Goal: Task Accomplishment & Management: Complete application form

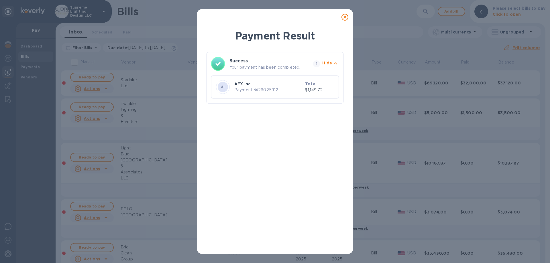
click at [345, 16] on icon at bounding box center [345, 17] width 7 height 7
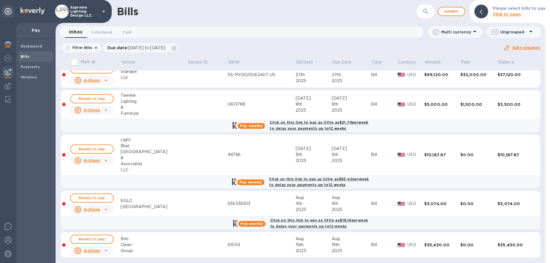
scroll to position [11, 0]
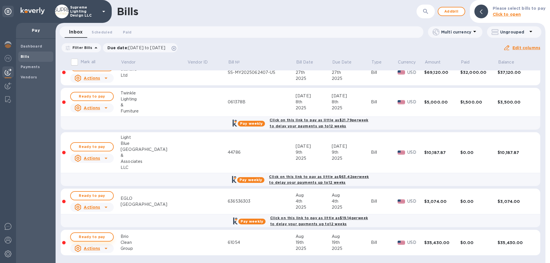
click at [98, 237] on span "Ready to pay" at bounding box center [91, 237] width 33 height 7
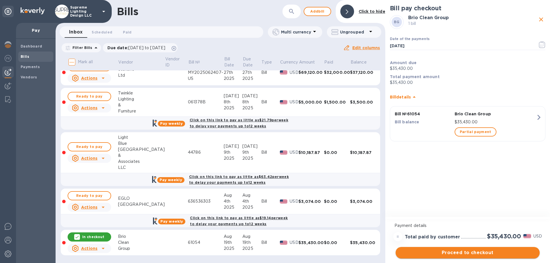
click at [473, 254] on span "Proceed to checkout" at bounding box center [467, 253] width 135 height 7
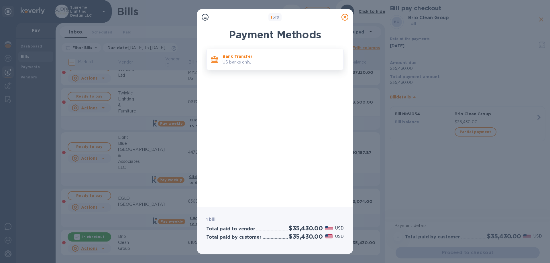
click at [273, 62] on p "US banks only." at bounding box center [281, 62] width 116 height 6
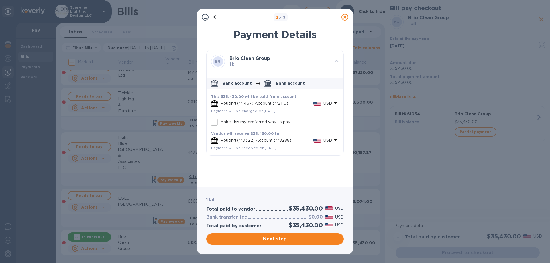
click at [294, 105] on p "Routing (**1457) Account (**2110)" at bounding box center [266, 104] width 93 height 6
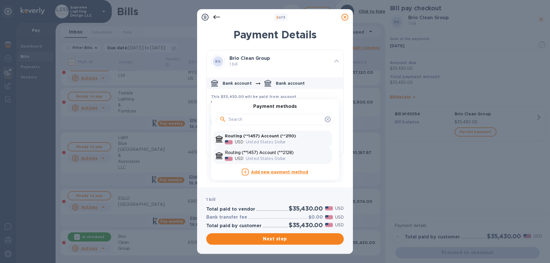
click at [281, 154] on p "Routing (**1457) Account (**2128)" at bounding box center [277, 153] width 105 height 6
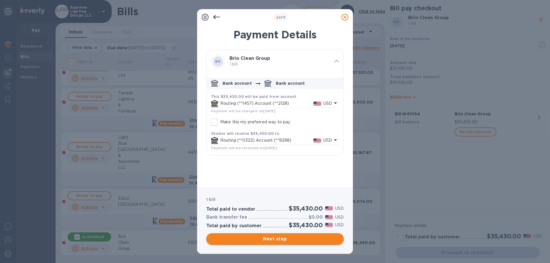
click at [282, 239] on span "Next step" at bounding box center [275, 239] width 128 height 7
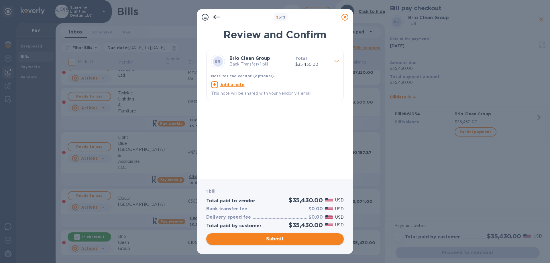
click at [272, 239] on span "Submit" at bounding box center [275, 239] width 128 height 7
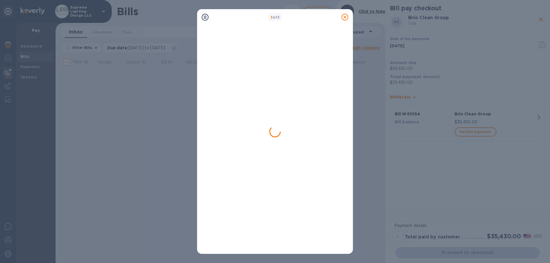
scroll to position [0, 0]
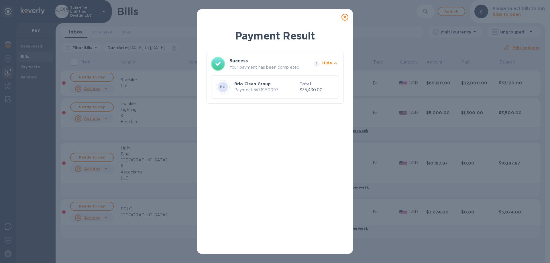
click at [344, 16] on icon at bounding box center [345, 17] width 7 height 7
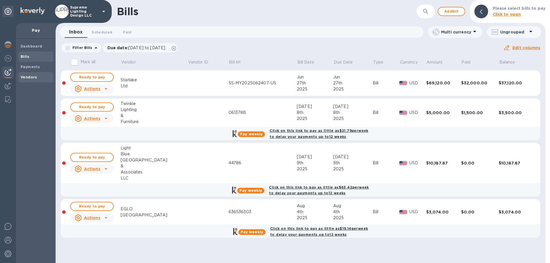
click at [31, 79] on b "Vendors" at bounding box center [29, 77] width 17 height 4
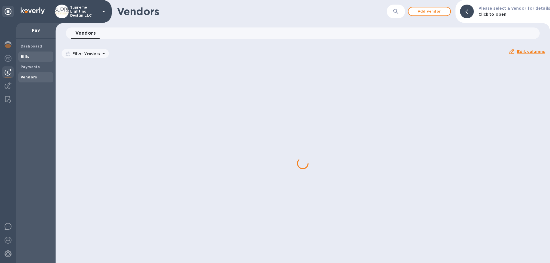
click at [28, 58] on b "Bills" at bounding box center [25, 56] width 9 height 4
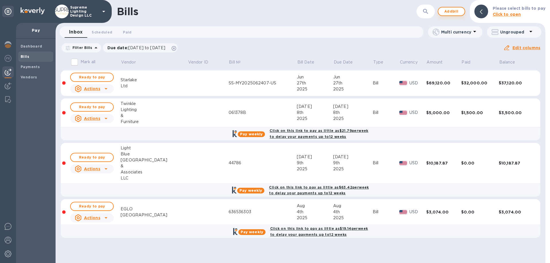
click at [454, 9] on span "Add bill" at bounding box center [451, 11] width 17 height 7
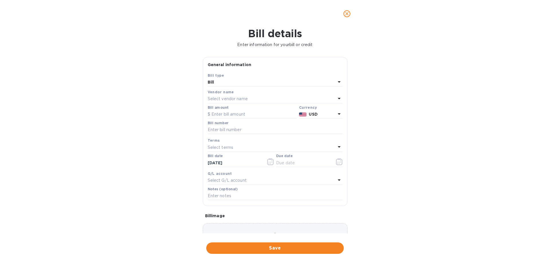
click at [227, 99] on p "Select vendor name" at bounding box center [228, 99] width 40 height 6
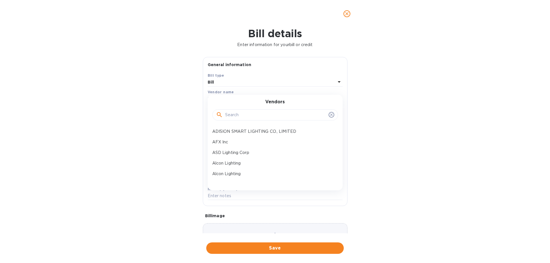
click at [252, 112] on input "text" at bounding box center [275, 115] width 101 height 9
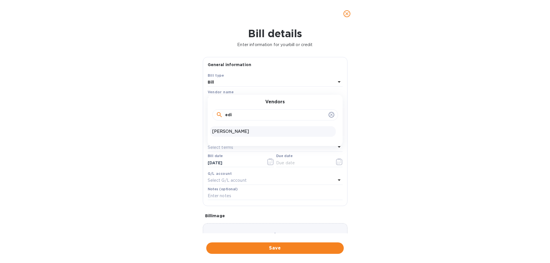
type input "edi"
click at [240, 133] on p "[PERSON_NAME]" at bounding box center [272, 132] width 121 height 6
click at [217, 115] on input "text" at bounding box center [252, 114] width 89 height 9
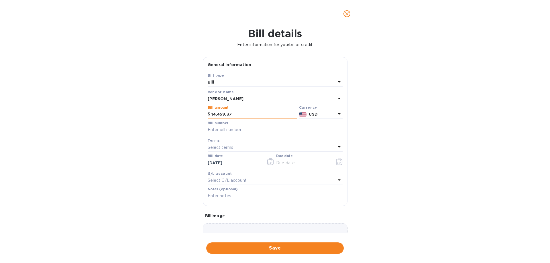
type input "14,459.37"
type input "815"
click at [336, 161] on icon "button" at bounding box center [339, 161] width 6 height 7
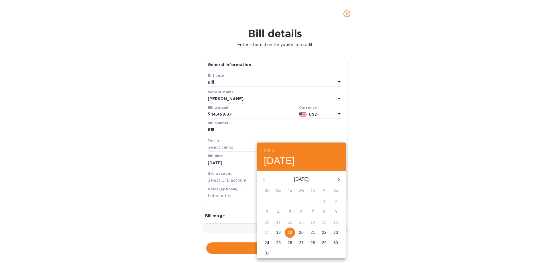
click at [290, 231] on p "19" at bounding box center [290, 233] width 5 height 6
type input "[DATE]"
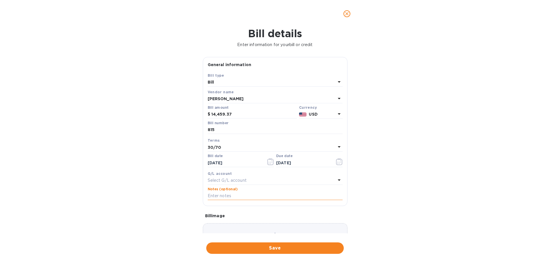
click at [234, 197] on input "text" at bounding box center [275, 196] width 135 height 9
paste input "VICTORY BLVD"
type input "VICTORY BLVD"
click at [271, 250] on span "Save" at bounding box center [275, 248] width 128 height 7
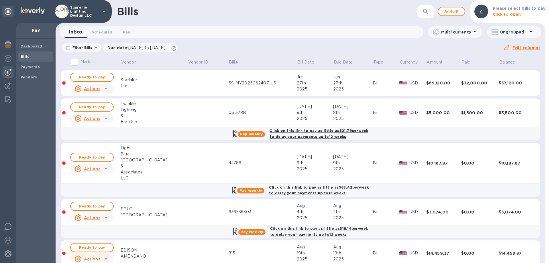
click at [98, 248] on span "Ready to pay" at bounding box center [91, 247] width 33 height 7
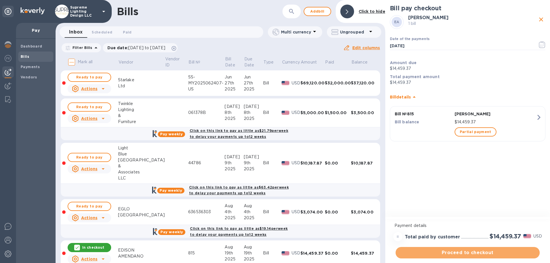
click at [482, 254] on span "Proceed to checkout" at bounding box center [467, 253] width 135 height 7
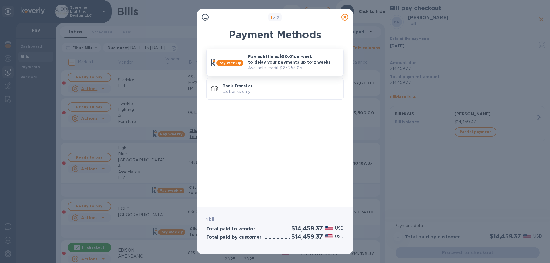
click at [279, 59] on p "Pay as little as $90.01 per week to delay your payments up to 12 weeks" at bounding box center [293, 59] width 91 height 11
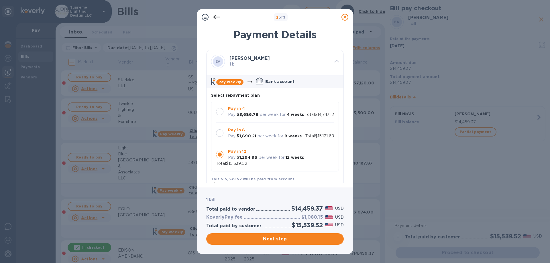
click at [222, 137] on div at bounding box center [219, 133] width 7 height 7
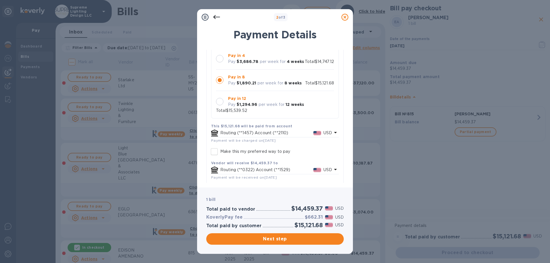
scroll to position [57, 0]
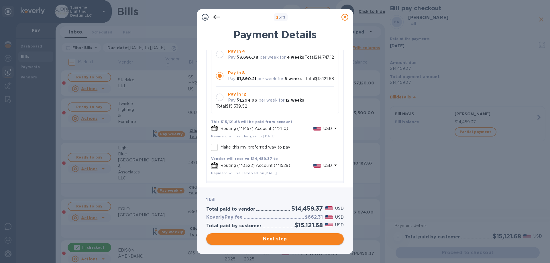
click at [277, 240] on span "Next step" at bounding box center [275, 239] width 128 height 7
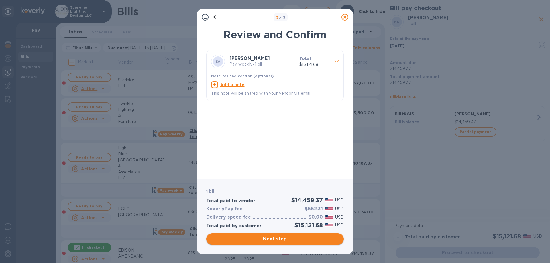
click at [277, 240] on span "Next step" at bounding box center [275, 239] width 128 height 7
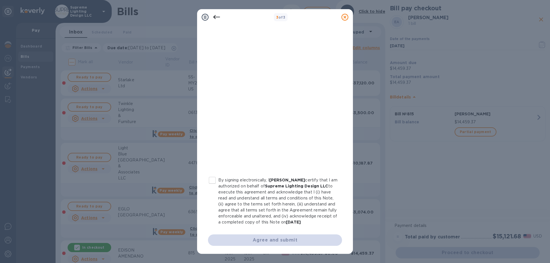
scroll to position [63, 0]
click at [212, 176] on input "By signing electronically, I [PERSON_NAME] certify that I am authorized on beha…" at bounding box center [212, 181] width 12 height 12
checkbox input "true"
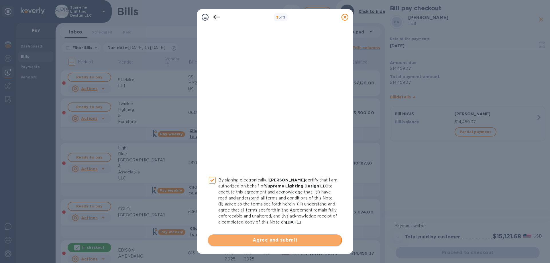
click at [273, 236] on button "Agree and submit" at bounding box center [275, 240] width 134 height 11
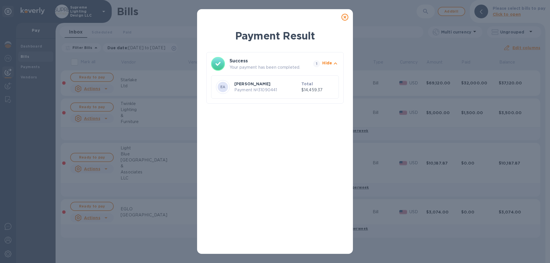
click at [346, 18] on icon at bounding box center [345, 17] width 7 height 7
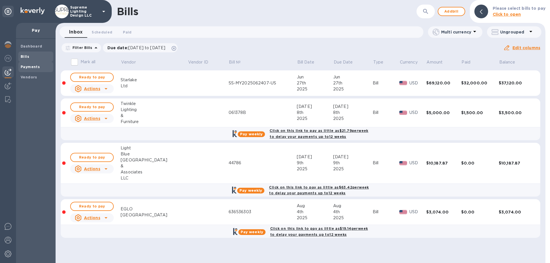
click at [31, 67] on b "Payments" at bounding box center [30, 67] width 19 height 4
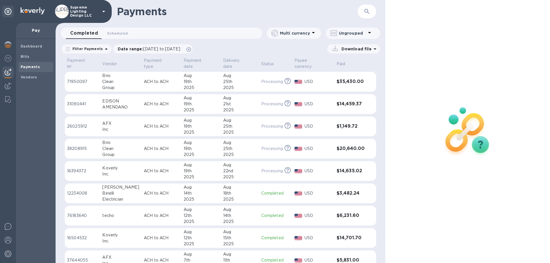
click at [242, 101] on div "21st" at bounding box center [240, 104] width 34 height 6
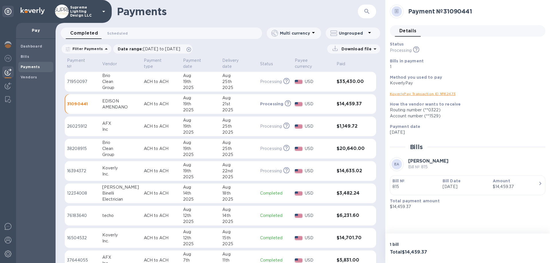
click at [418, 93] on link "KoverlyPay Transaction ID № 82473" at bounding box center [423, 94] width 66 height 4
